Goal: Information Seeking & Learning: Learn about a topic

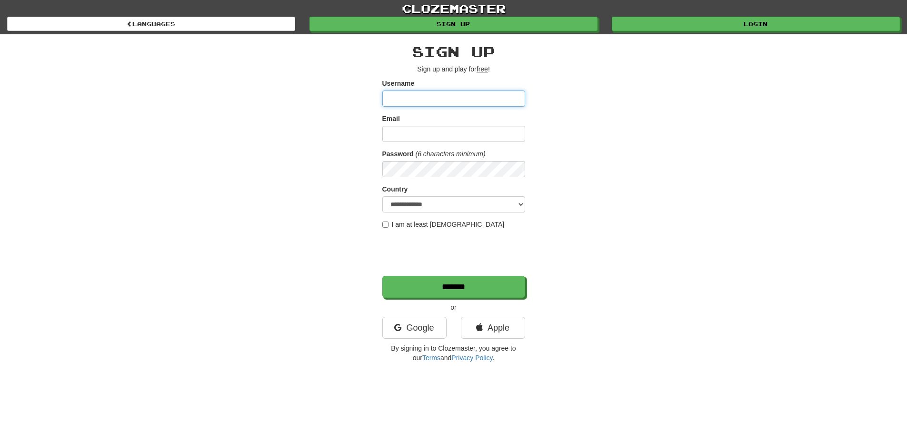
type input "**********"
click at [420, 129] on input "Email" at bounding box center [453, 134] width 143 height 16
paste input "*"
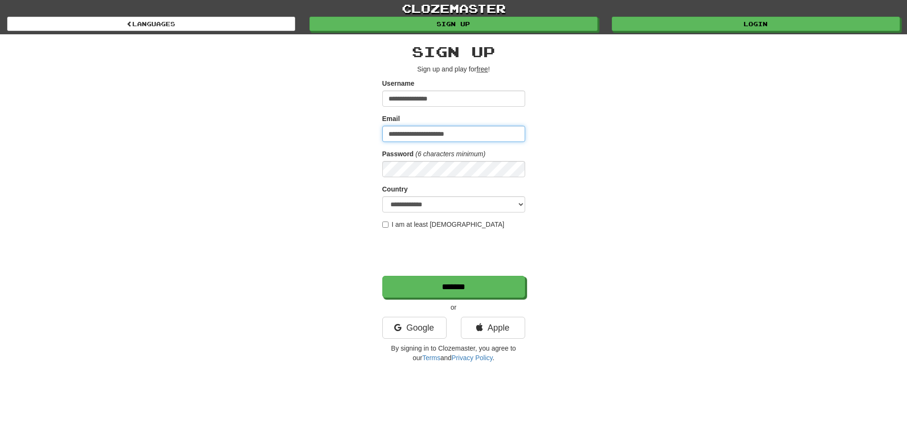
type input "**********"
click at [397, 203] on select "**********" at bounding box center [453, 204] width 143 height 16
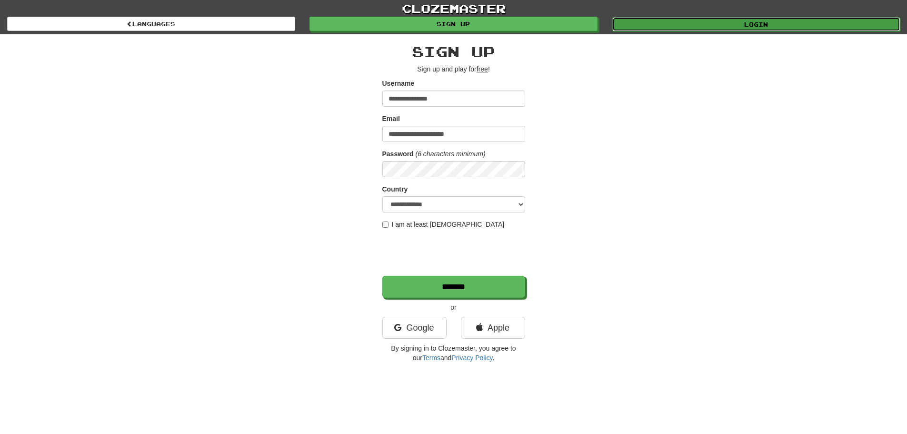
click at [765, 30] on link "Login" at bounding box center [757, 24] width 288 height 14
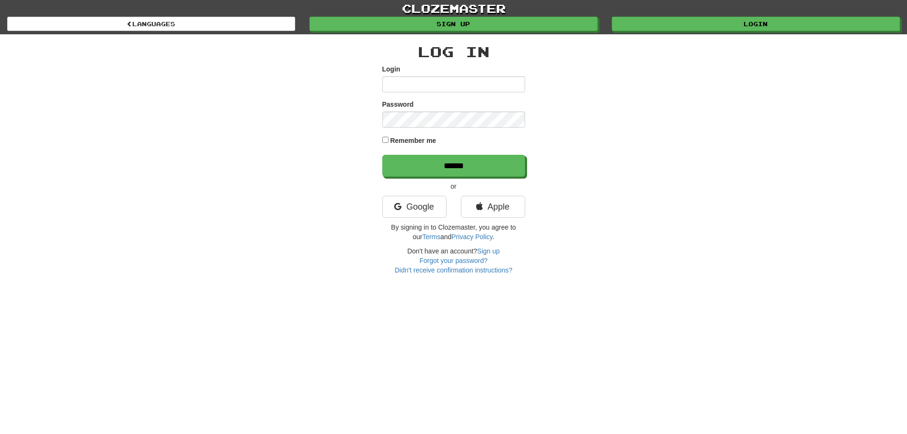
type input "**********"
click at [390, 141] on div "Remember me" at bounding box center [453, 141] width 143 height 13
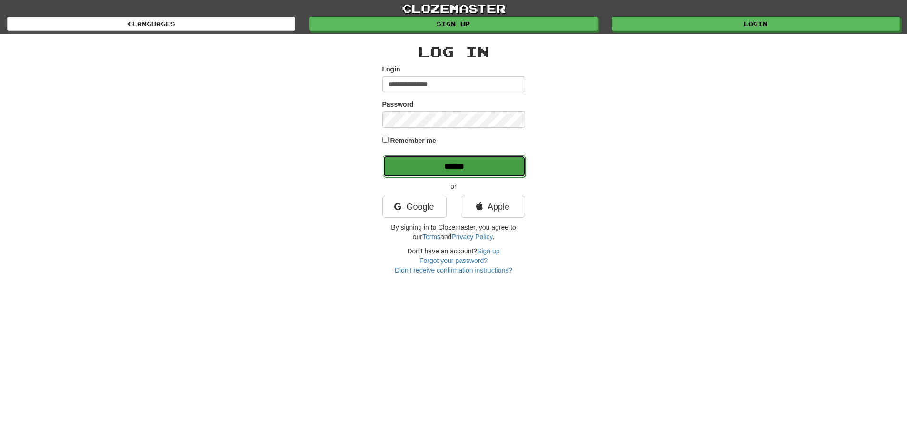
click at [432, 169] on input "******" at bounding box center [454, 166] width 143 height 22
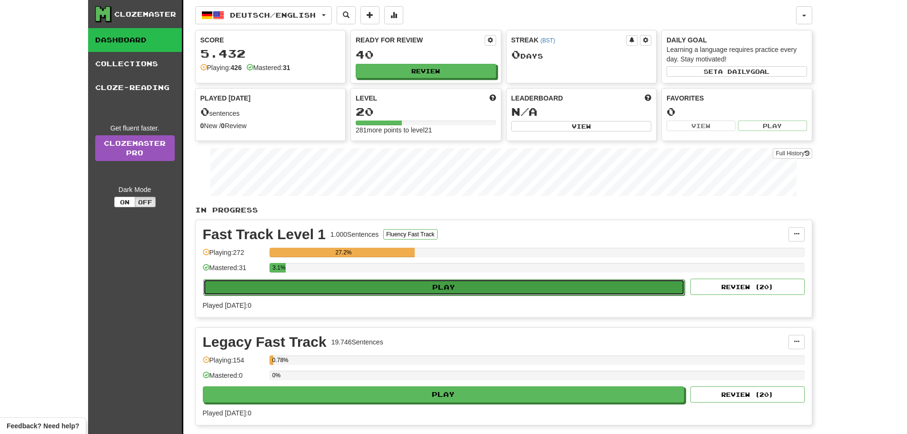
click at [462, 288] on button "Play" at bounding box center [444, 287] width 482 height 16
select select "**"
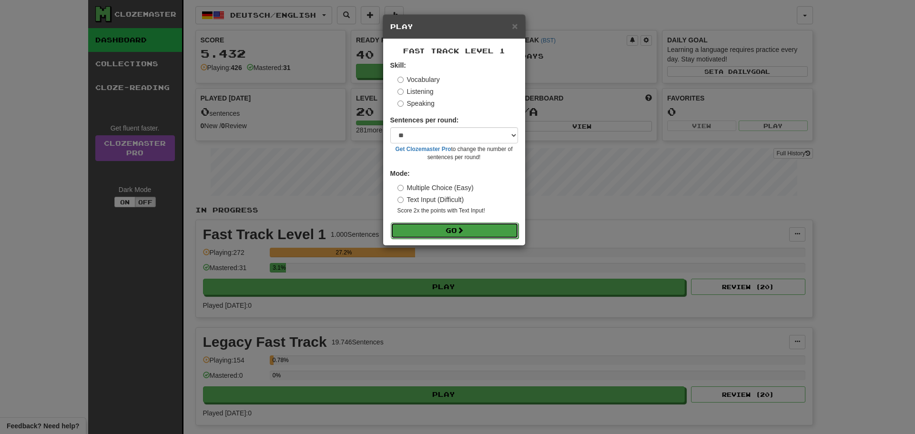
click at [433, 231] on button "Go" at bounding box center [455, 230] width 128 height 16
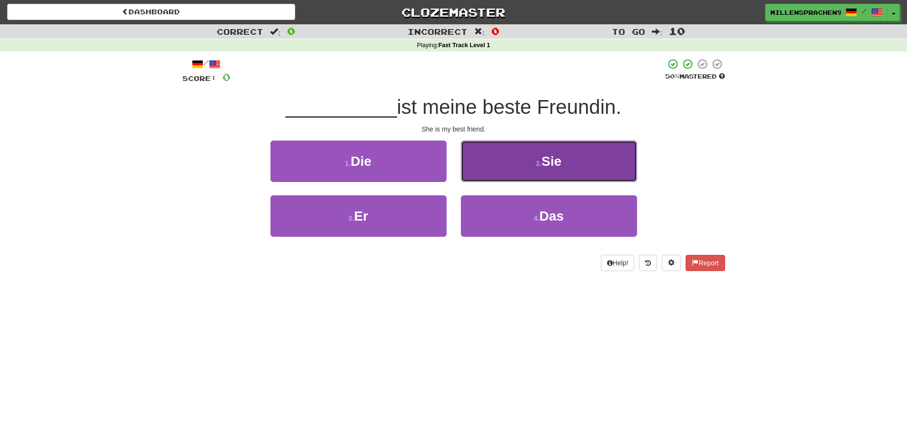
click at [542, 158] on button "2 . Sie" at bounding box center [549, 161] width 176 height 41
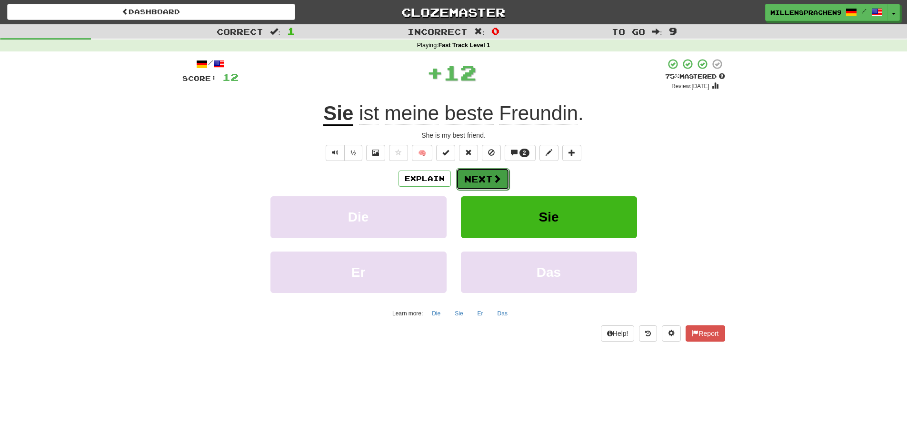
click at [473, 180] on button "Next" at bounding box center [482, 179] width 53 height 22
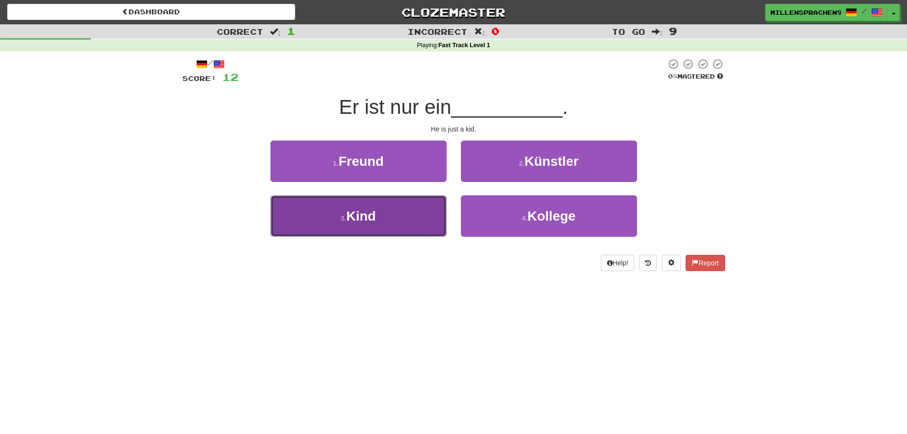
click at [424, 210] on button "3 . Kind" at bounding box center [359, 215] width 176 height 41
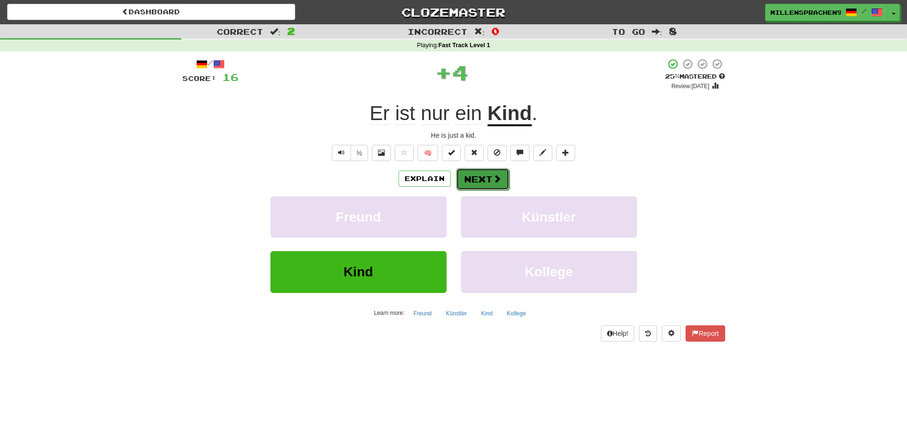
click at [481, 187] on button "Next" at bounding box center [482, 179] width 53 height 22
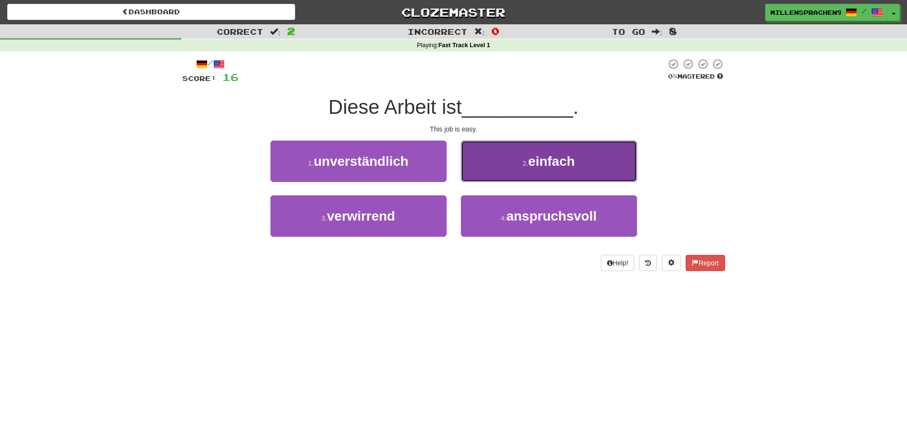
click at [488, 177] on button "2 . einfach" at bounding box center [549, 161] width 176 height 41
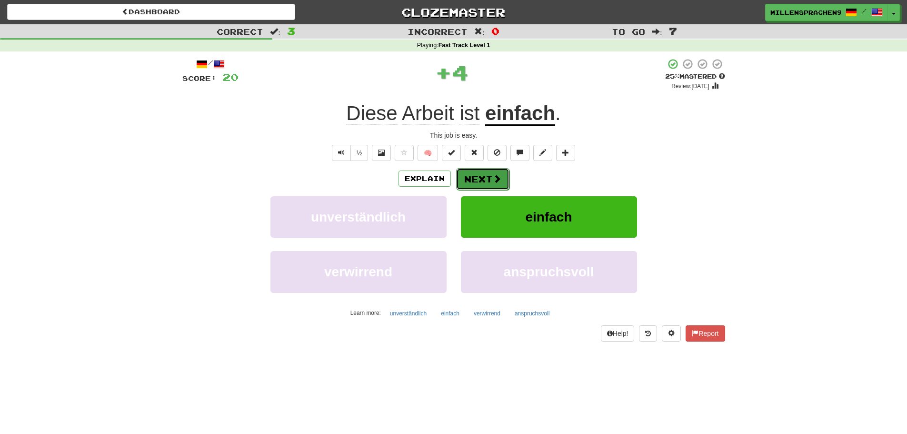
click at [482, 181] on button "Next" at bounding box center [482, 179] width 53 height 22
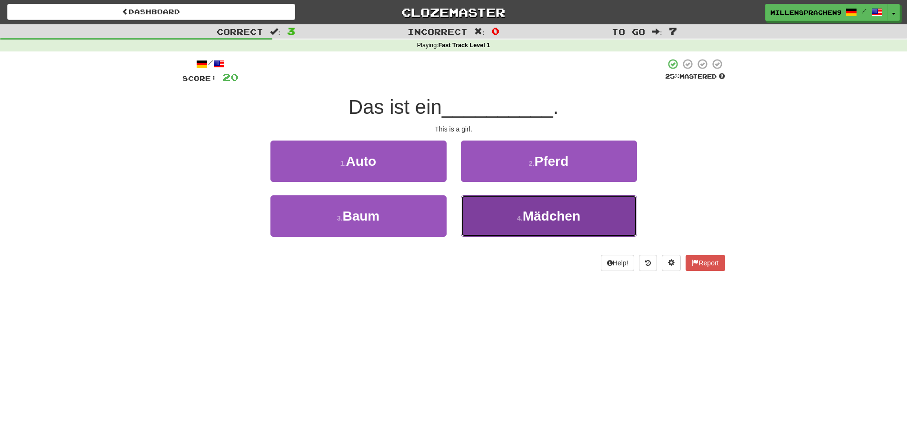
click at [569, 221] on span "Mädchen" at bounding box center [552, 216] width 58 height 15
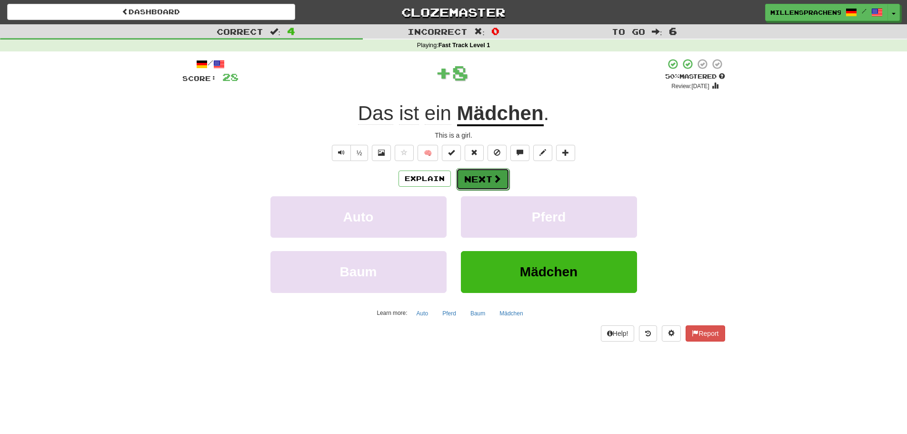
click at [467, 183] on button "Next" at bounding box center [482, 179] width 53 height 22
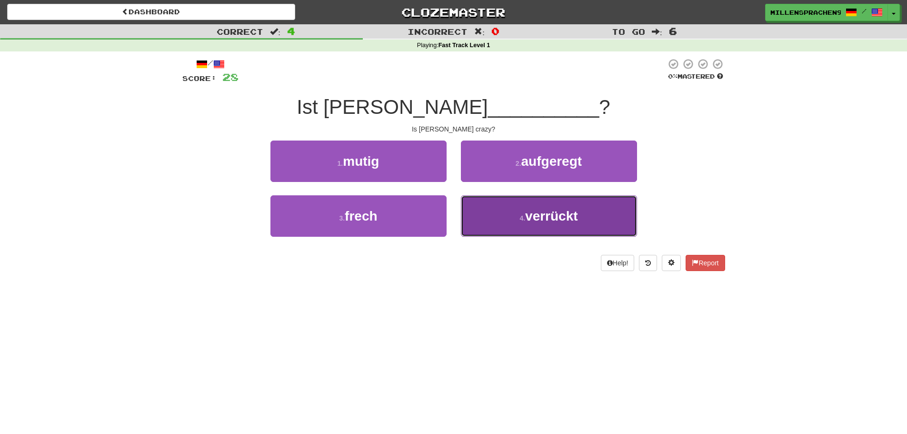
click at [544, 221] on span "verrückt" at bounding box center [551, 216] width 53 height 15
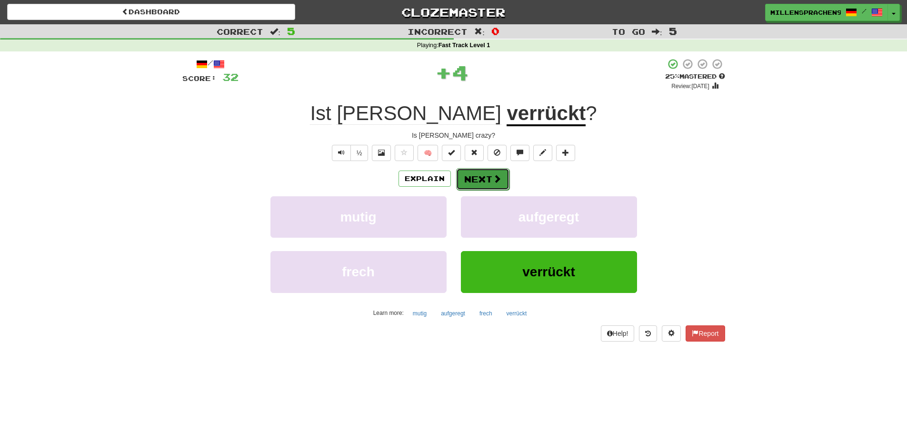
click at [468, 185] on button "Next" at bounding box center [482, 179] width 53 height 22
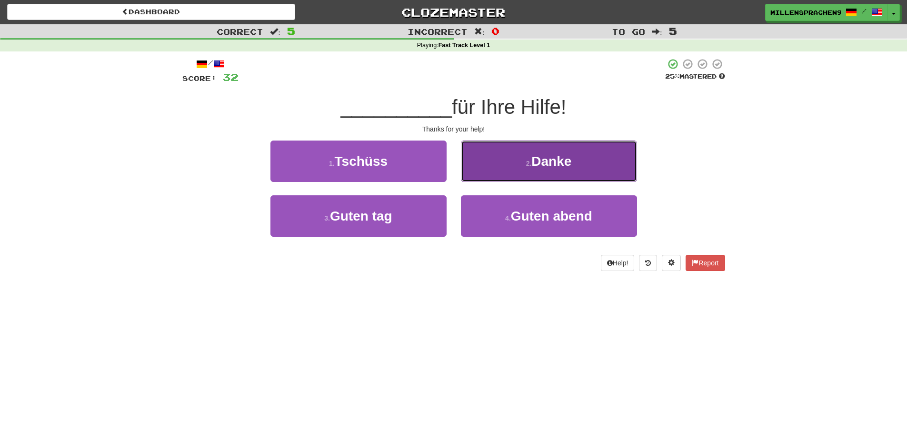
click at [531, 173] on button "2 . Danke" at bounding box center [549, 161] width 176 height 41
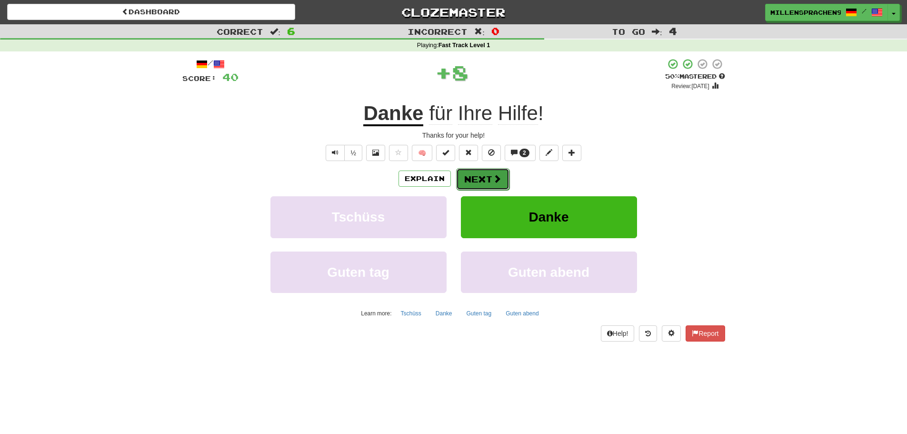
click at [480, 171] on button "Next" at bounding box center [482, 179] width 53 height 22
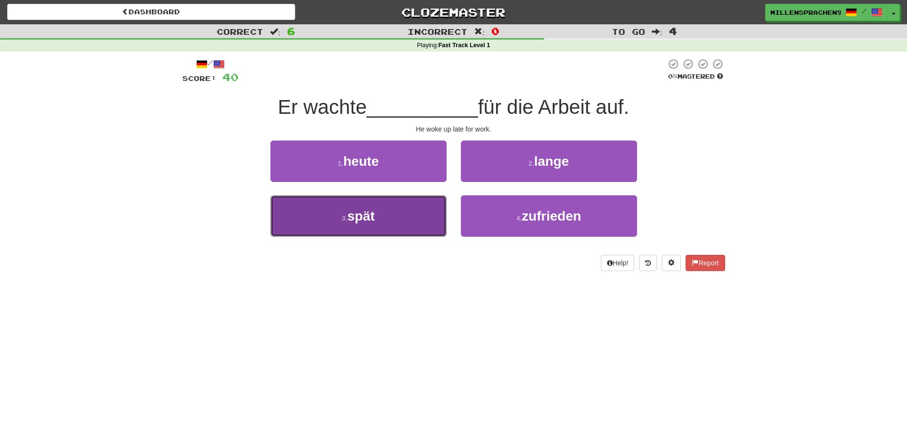
click at [416, 215] on button "3 . spät" at bounding box center [359, 215] width 176 height 41
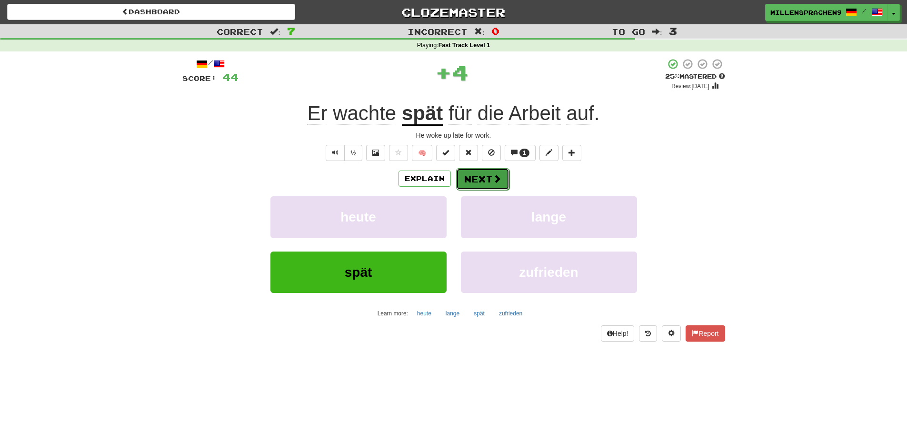
click at [497, 181] on span at bounding box center [497, 178] width 9 height 9
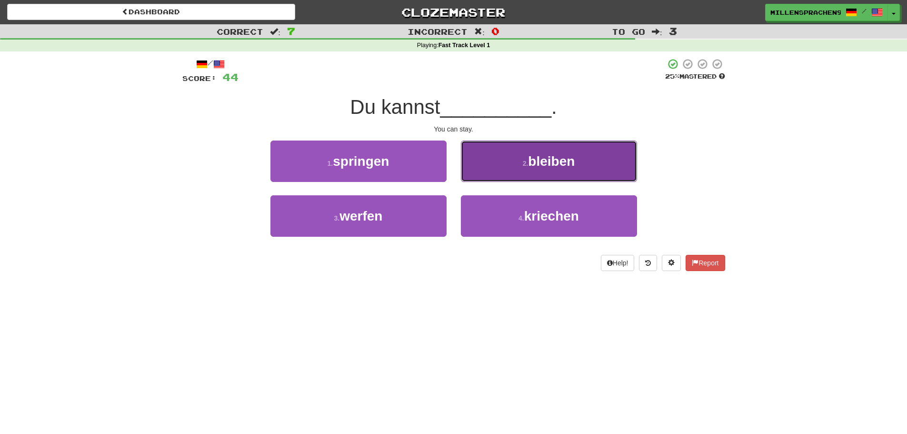
click at [518, 171] on button "2 . bleiben" at bounding box center [549, 161] width 176 height 41
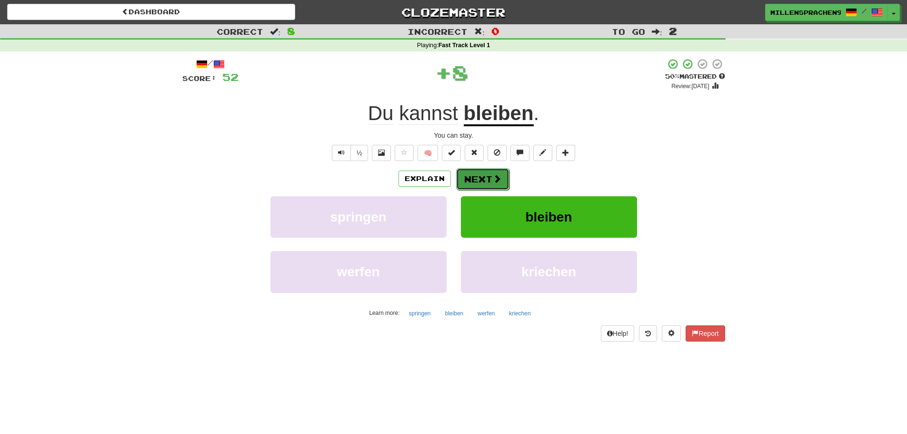
click at [477, 187] on button "Next" at bounding box center [482, 179] width 53 height 22
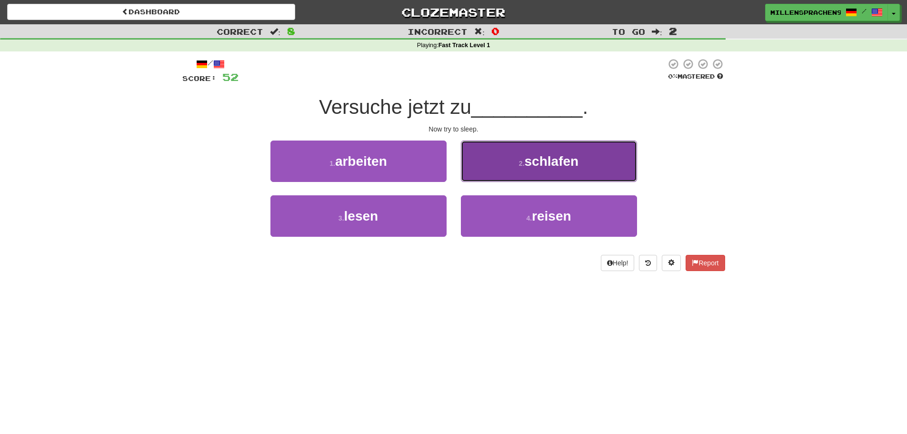
click at [558, 165] on span "schlafen" at bounding box center [552, 161] width 54 height 15
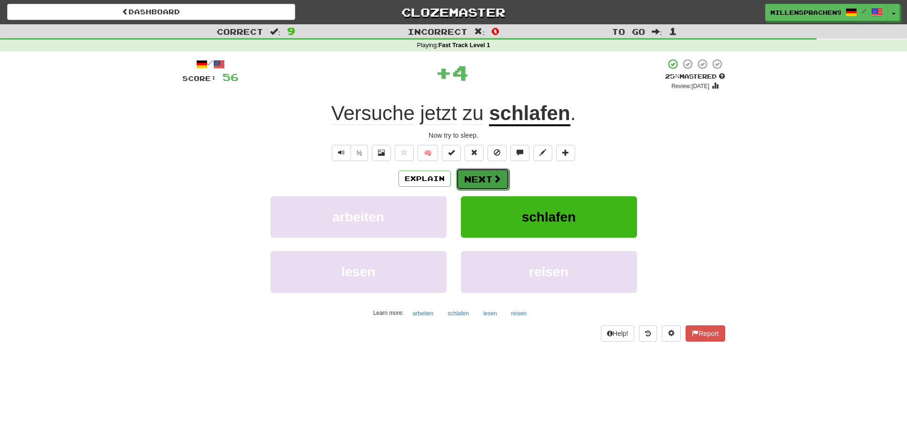
click at [499, 174] on span at bounding box center [497, 178] width 9 height 9
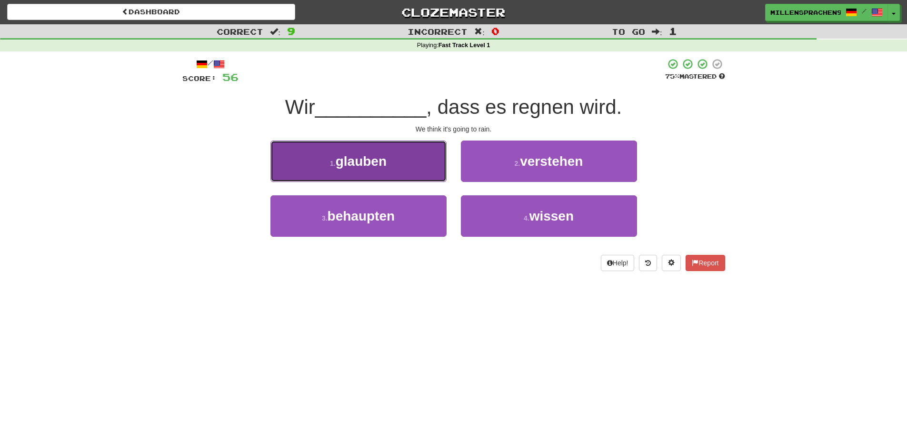
click at [428, 181] on button "1 . glauben" at bounding box center [359, 161] width 176 height 41
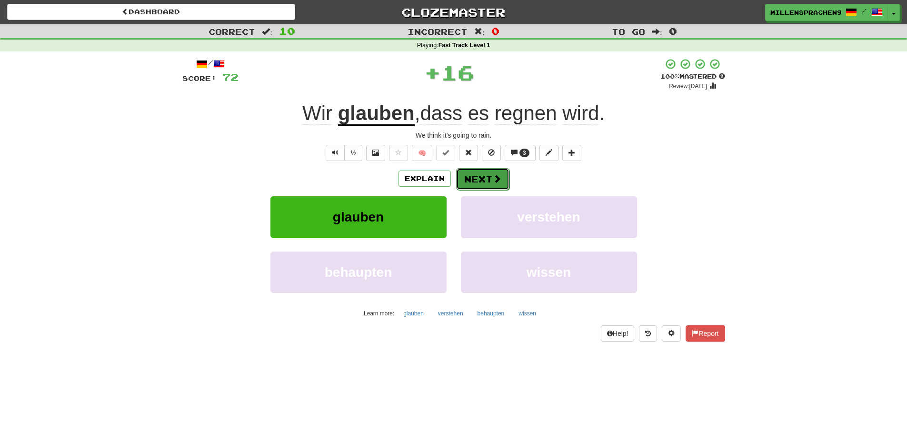
click at [485, 181] on button "Next" at bounding box center [482, 179] width 53 height 22
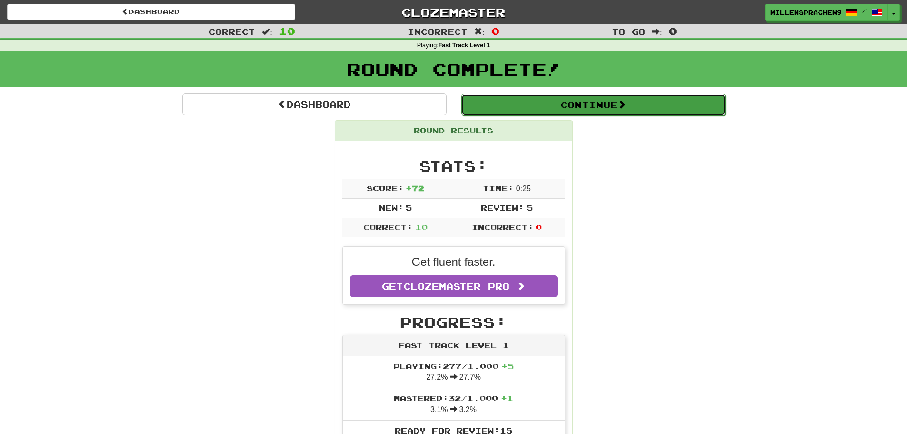
click at [616, 106] on button "Continue" at bounding box center [594, 105] width 264 height 22
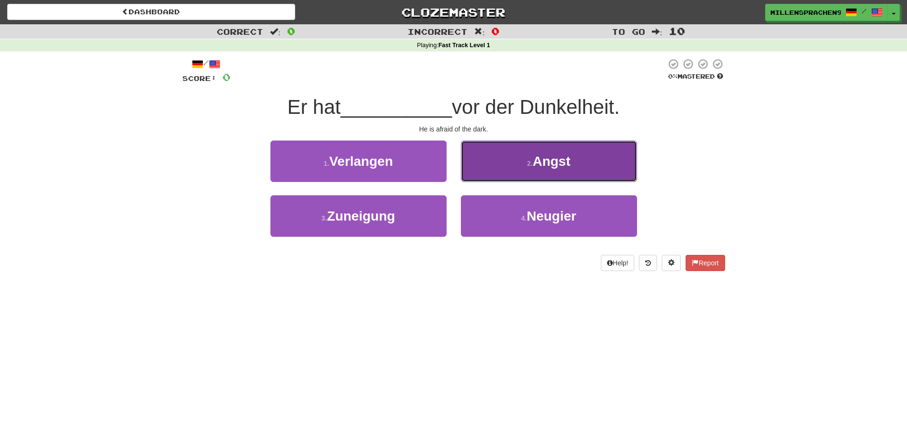
click at [510, 163] on button "2 . Angst" at bounding box center [549, 161] width 176 height 41
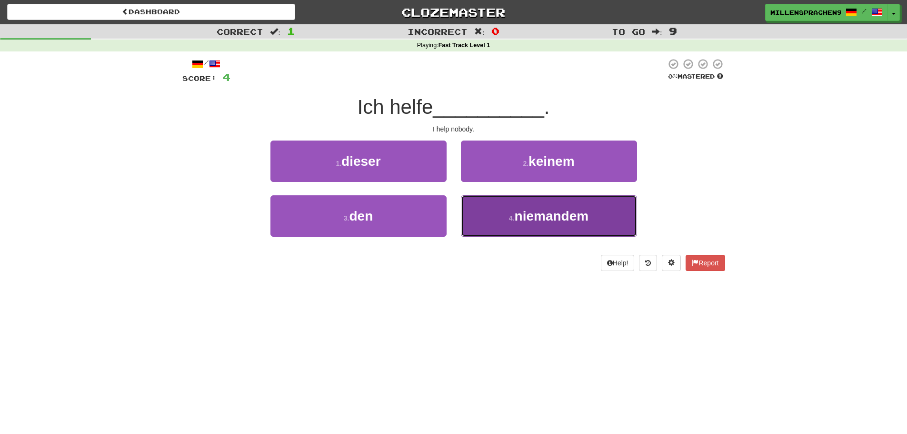
click at [527, 210] on span "niemandem" at bounding box center [552, 216] width 74 height 15
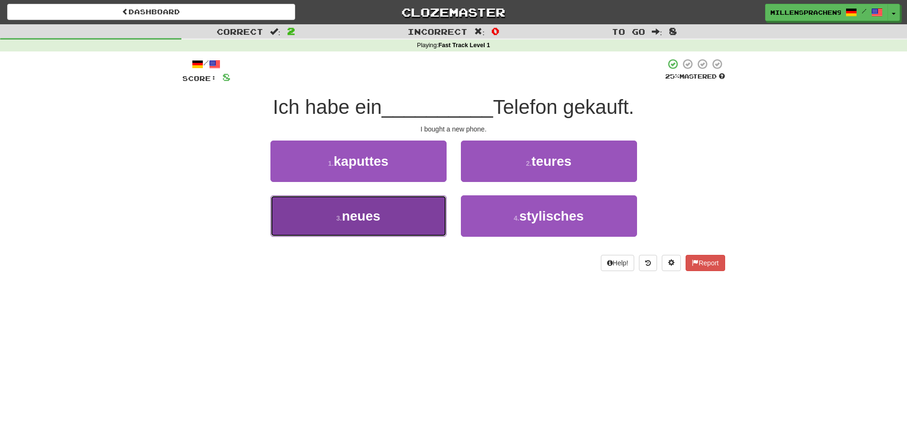
click at [376, 220] on span "neues" at bounding box center [361, 216] width 39 height 15
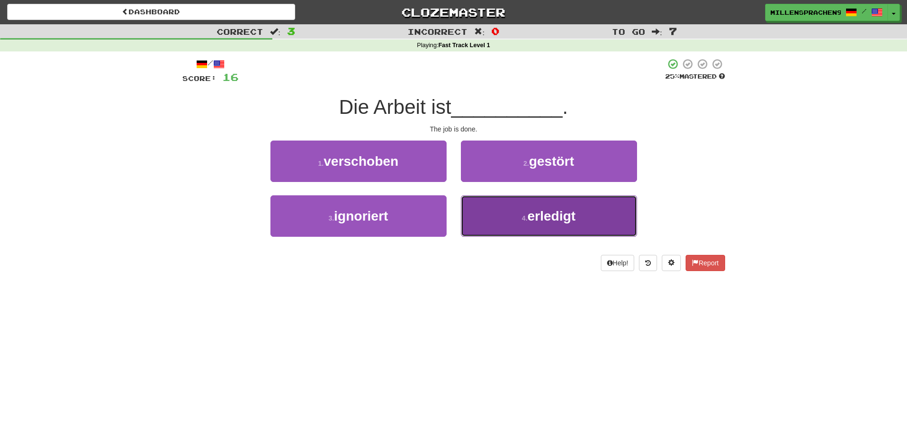
click at [510, 207] on button "4 . erledigt" at bounding box center [549, 215] width 176 height 41
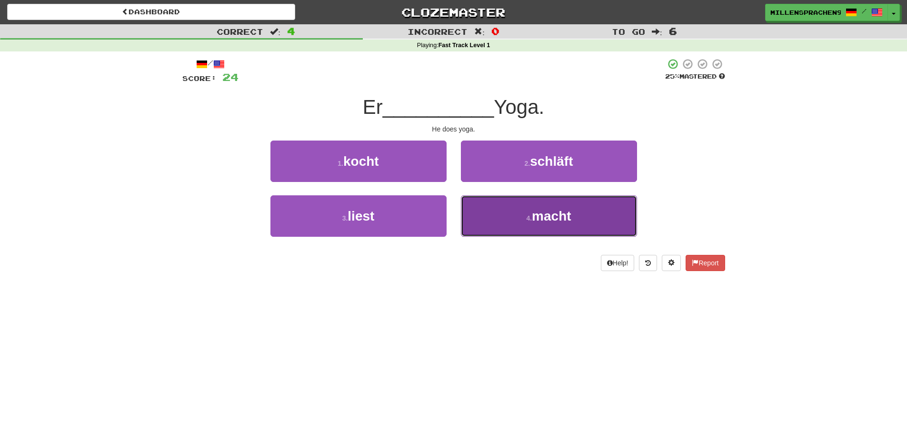
click at [562, 214] on span "macht" at bounding box center [551, 216] width 39 height 15
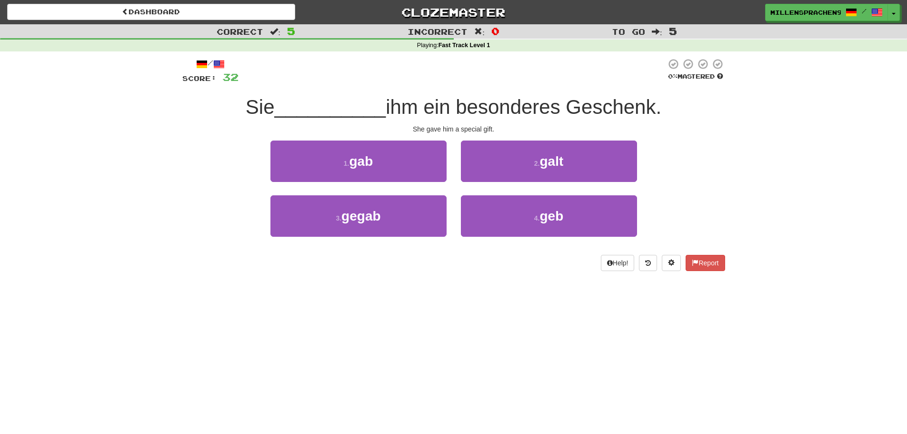
click at [411, 183] on div "1 . gab" at bounding box center [358, 168] width 191 height 55
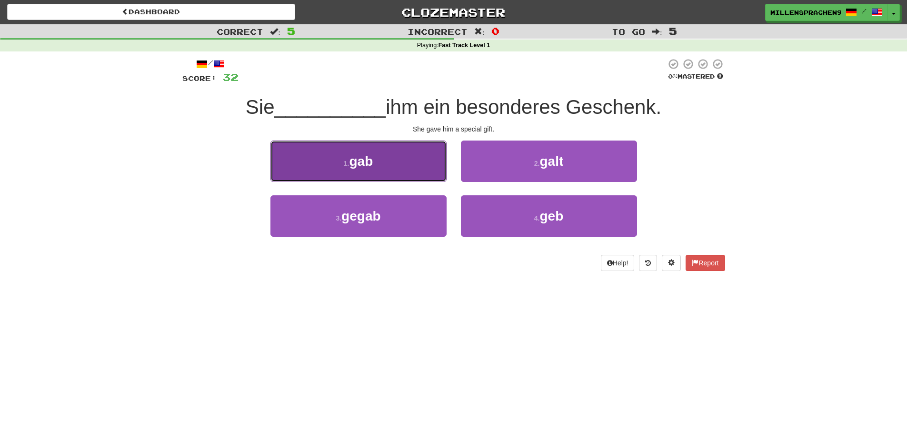
click at [362, 168] on span "gab" at bounding box center [361, 161] width 24 height 15
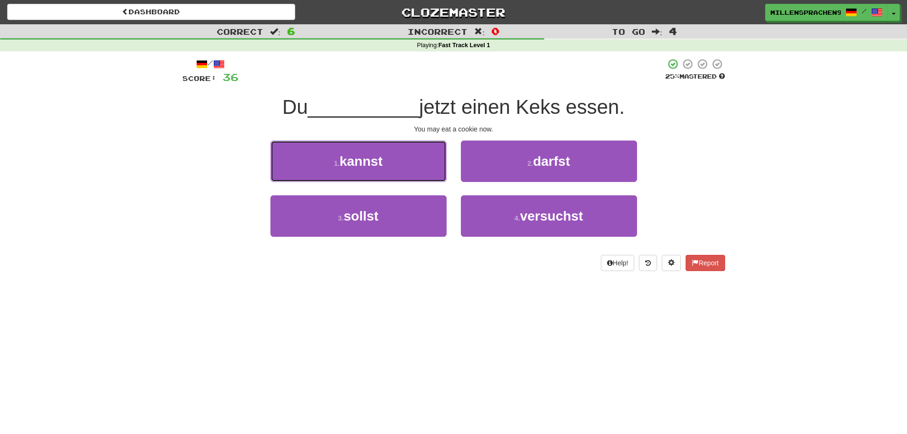
click at [362, 168] on span "kannst" at bounding box center [361, 161] width 43 height 15
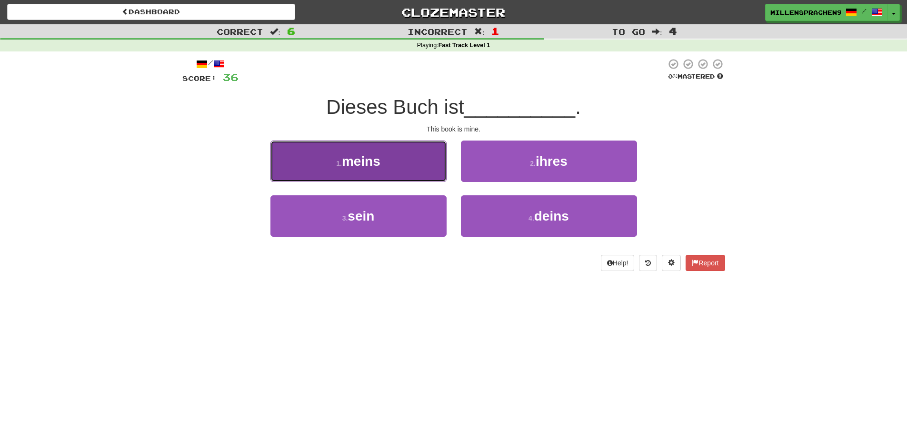
click at [395, 170] on button "1 . meins" at bounding box center [359, 161] width 176 height 41
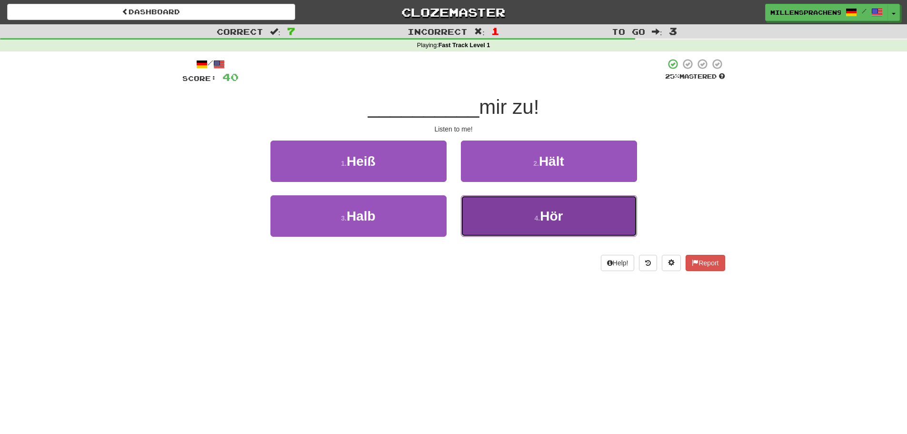
click at [548, 222] on span "Hör" at bounding box center [551, 216] width 23 height 15
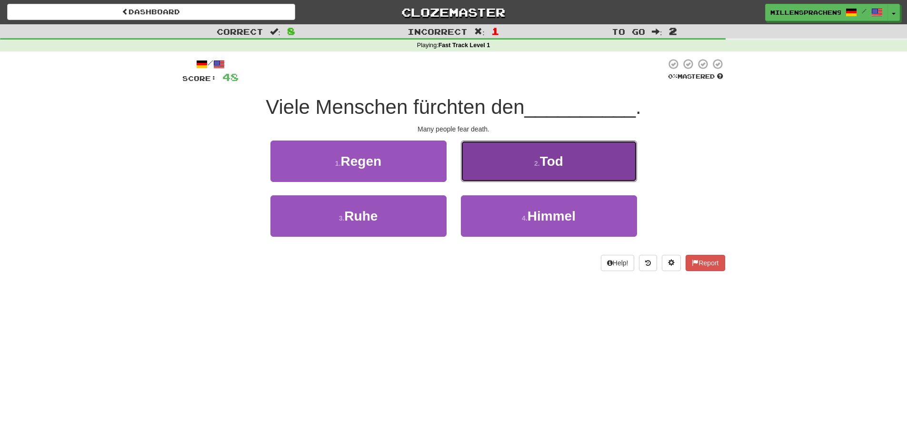
click at [538, 170] on button "2 . [PERSON_NAME]" at bounding box center [549, 161] width 176 height 41
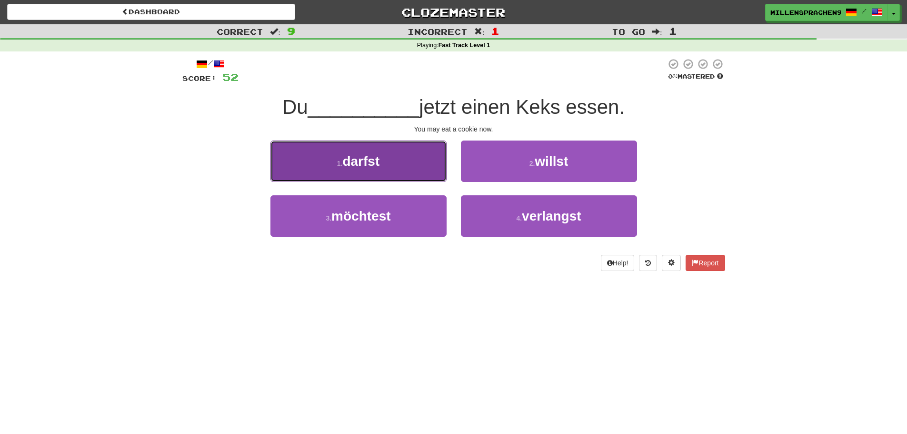
click at [413, 171] on button "1 . darfst" at bounding box center [359, 161] width 176 height 41
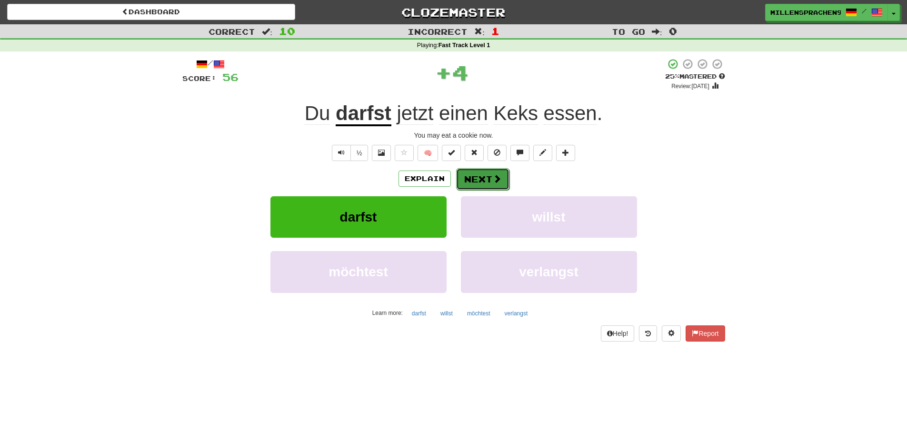
click at [499, 169] on button "Next" at bounding box center [482, 179] width 53 height 22
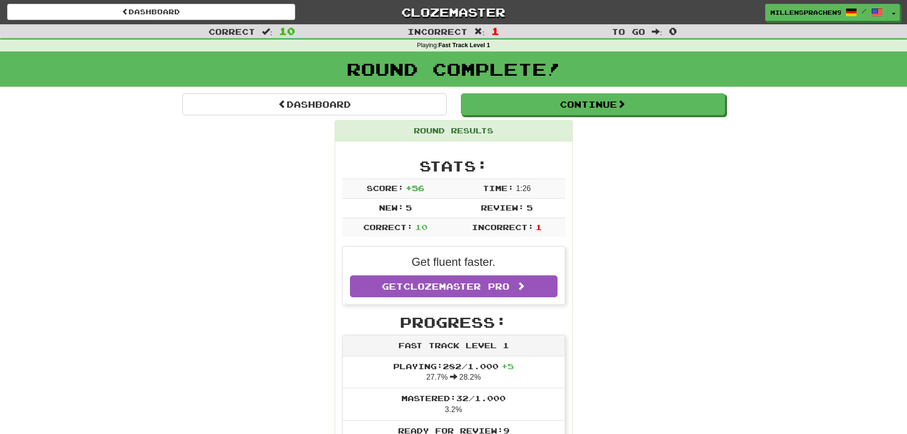
click at [550, 122] on div "Round Results" at bounding box center [453, 131] width 237 height 21
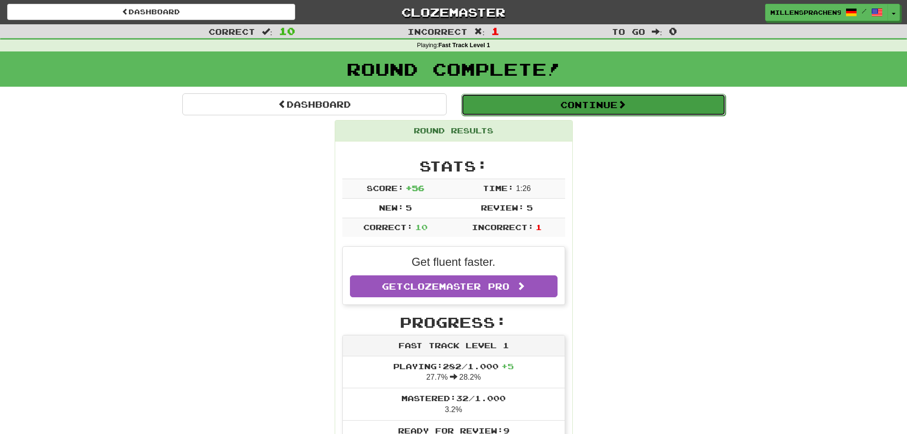
click at [550, 111] on button "Continue" at bounding box center [594, 105] width 264 height 22
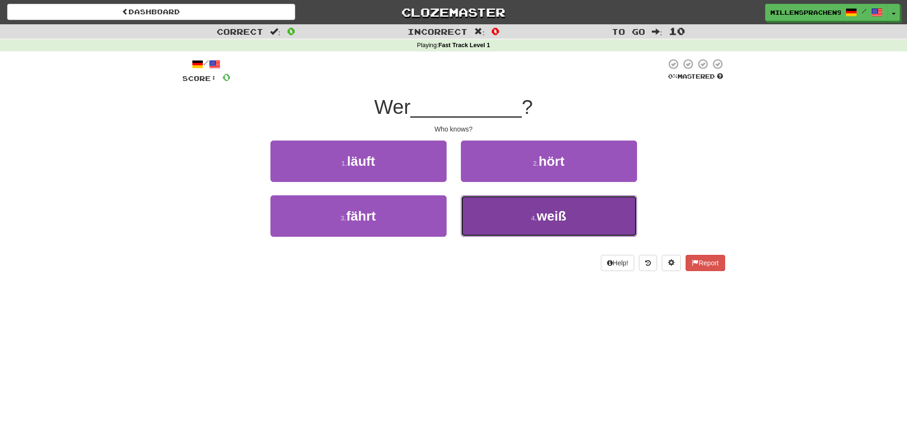
click at [537, 210] on button "4 . [PERSON_NAME]" at bounding box center [549, 215] width 176 height 41
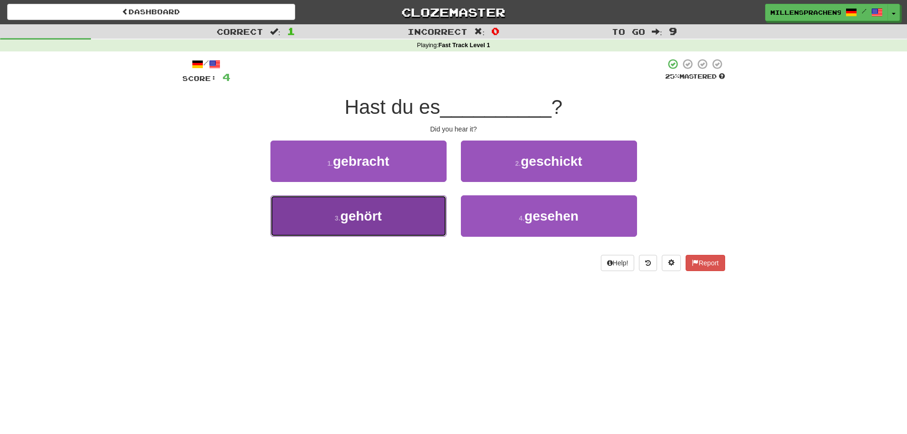
click at [399, 215] on button "3 . gehört" at bounding box center [359, 215] width 176 height 41
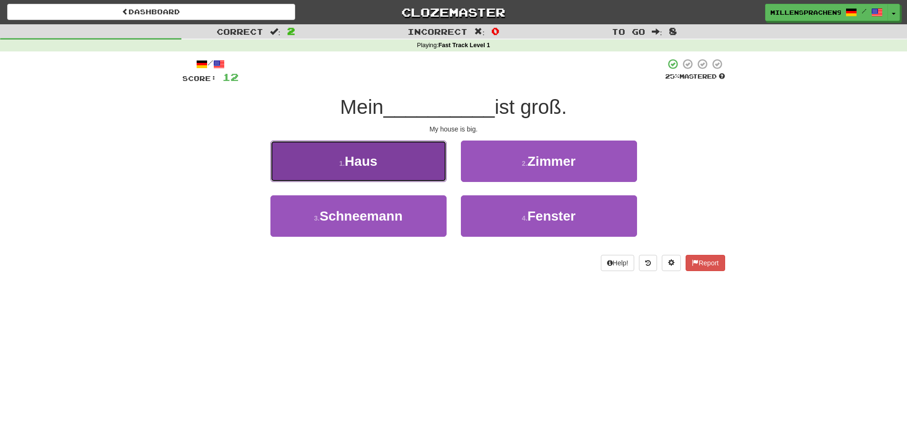
click at [414, 170] on button "1 . Haus" at bounding box center [359, 161] width 176 height 41
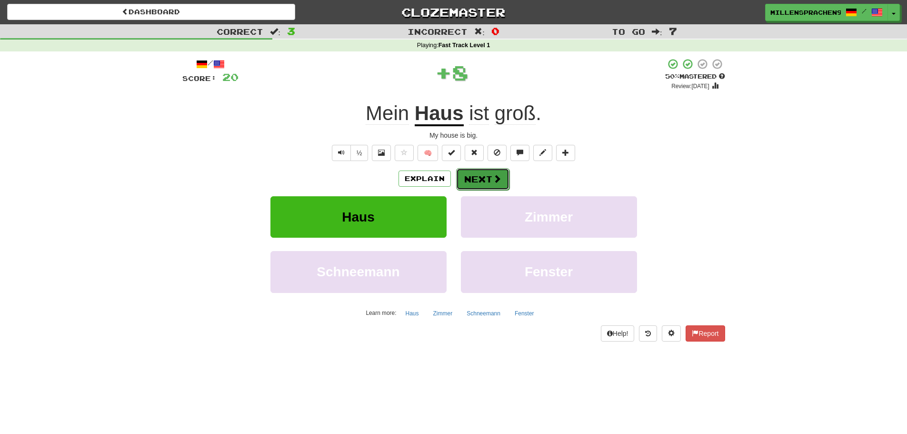
click at [493, 175] on span at bounding box center [497, 178] width 9 height 9
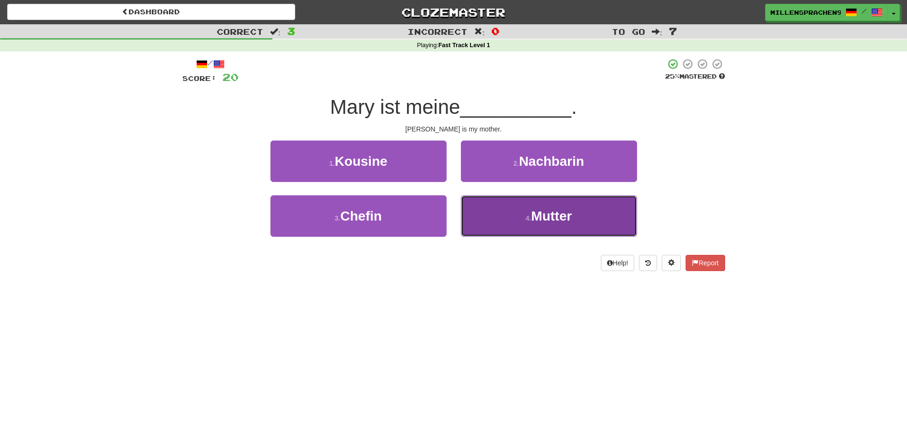
click at [539, 218] on span "Mutter" at bounding box center [552, 216] width 41 height 15
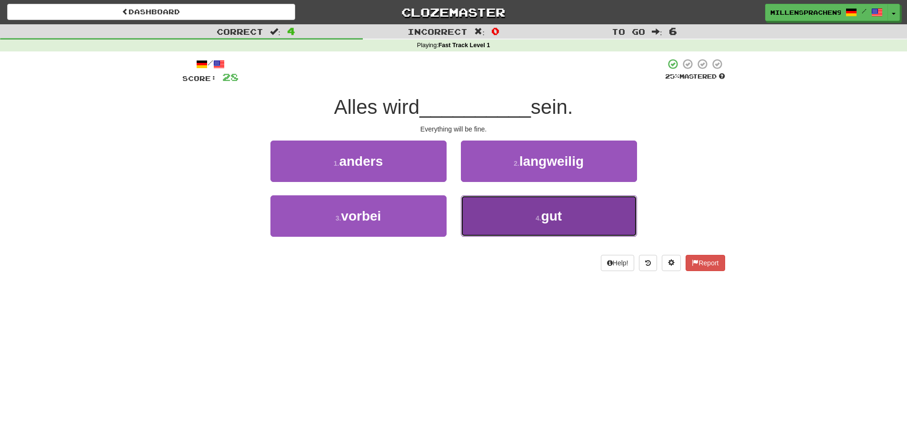
click at [529, 204] on button "4 . gut" at bounding box center [549, 215] width 176 height 41
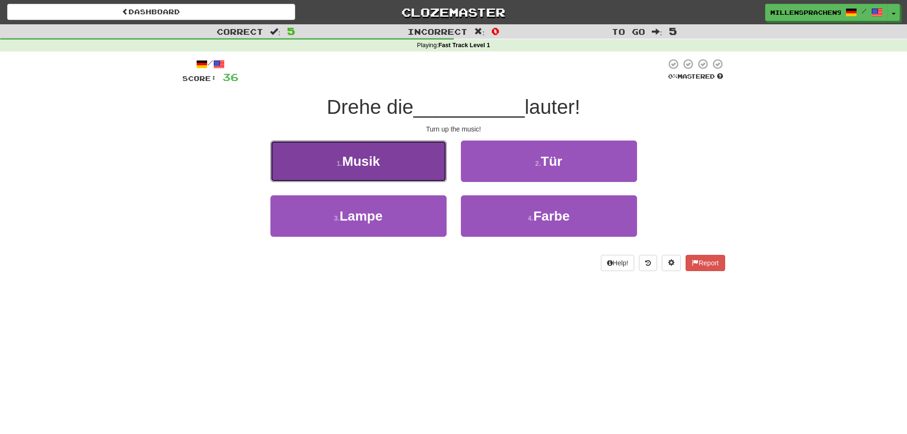
click at [384, 165] on button "1 . Musik" at bounding box center [359, 161] width 176 height 41
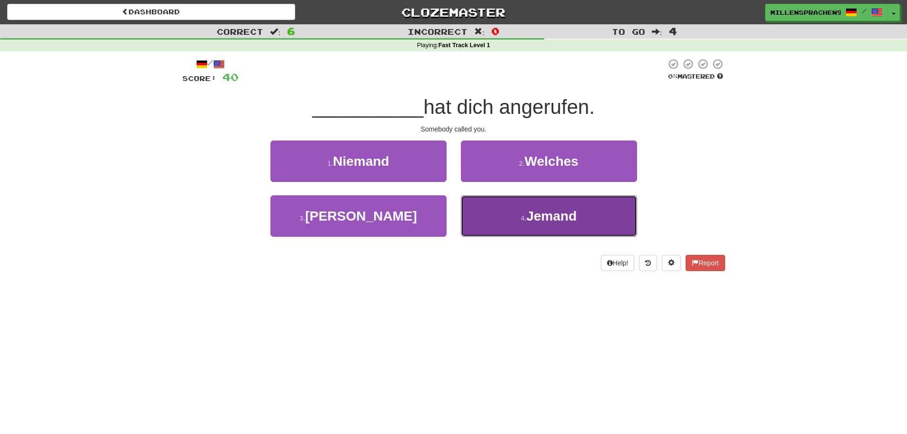
click at [549, 228] on button "4 . Jemand" at bounding box center [549, 215] width 176 height 41
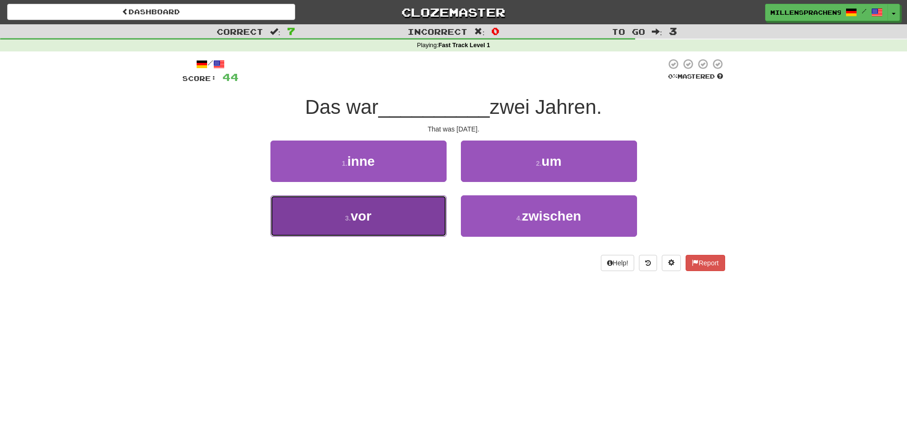
click at [383, 213] on button "3 . vor" at bounding box center [359, 215] width 176 height 41
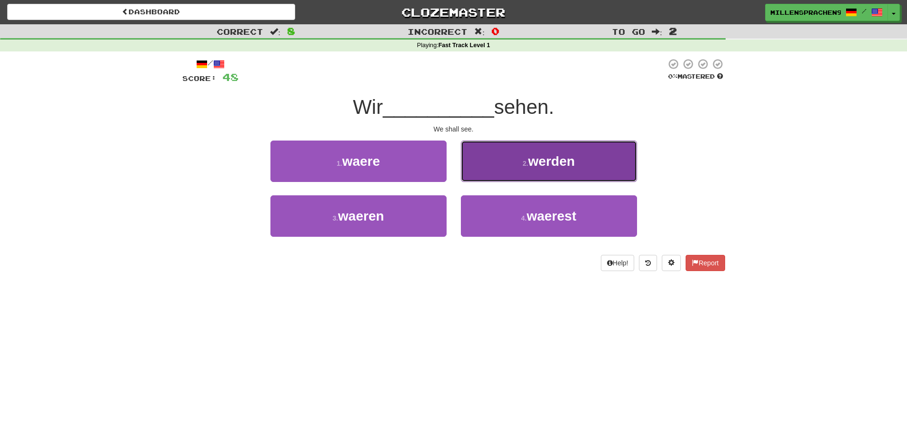
click at [526, 162] on small "2 ." at bounding box center [526, 164] width 6 height 8
